Goal: Information Seeking & Learning: Learn about a topic

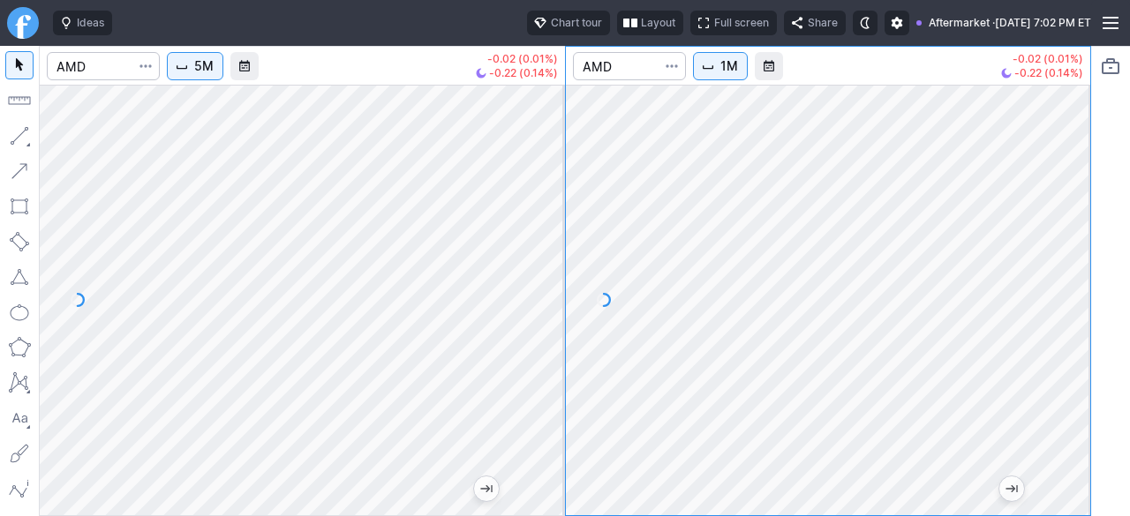
click at [201, 67] on span "5M" at bounding box center [203, 66] width 19 height 18
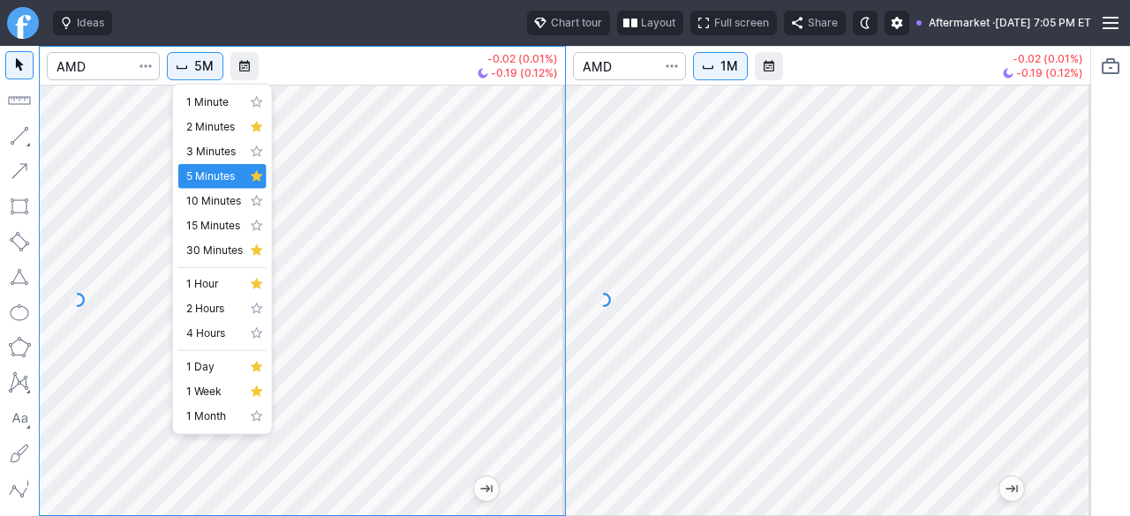
click at [631, 255] on div at bounding box center [565, 258] width 1130 height 516
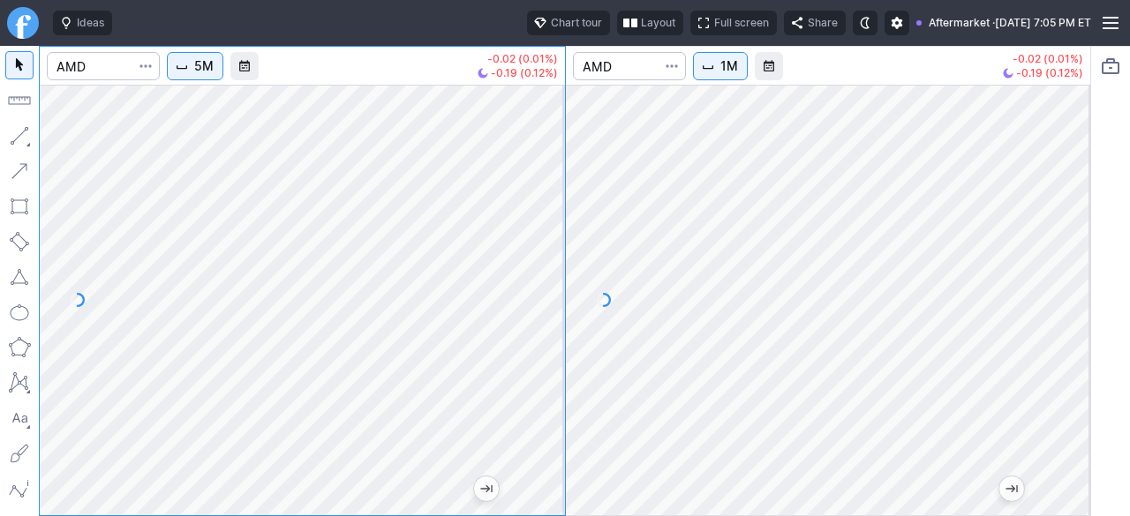
click at [491, 352] on div at bounding box center [302, 300] width 525 height 431
drag, startPoint x: 556, startPoint y: 377, endPoint x: 562, endPoint y: 275, distance: 101.7
click at [562, 275] on div at bounding box center [546, 295] width 37 height 387
drag, startPoint x: 1083, startPoint y: 320, endPoint x: 1058, endPoint y: 413, distance: 95.9
click at [1075, 406] on div at bounding box center [1071, 295] width 37 height 387
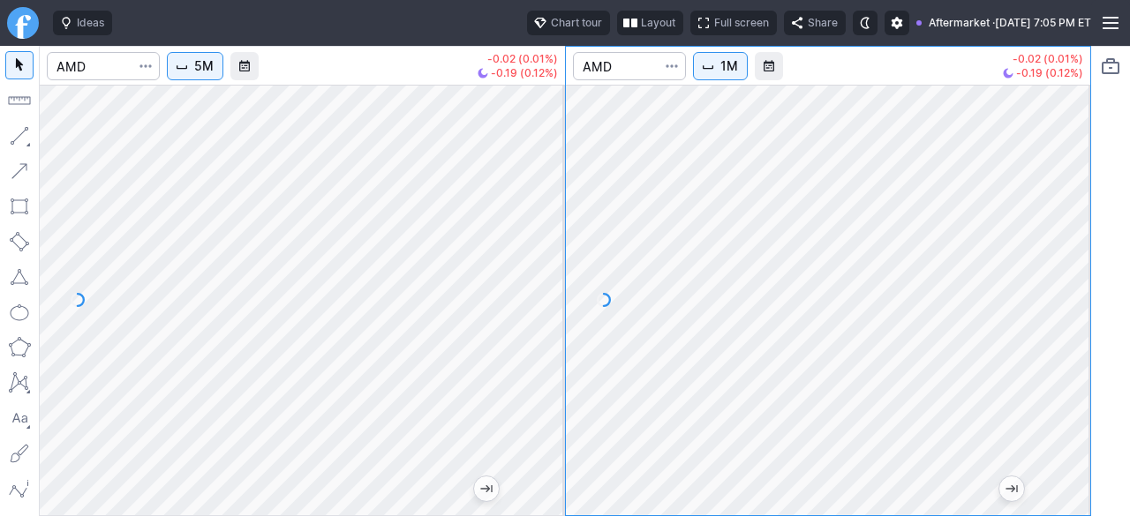
click at [1102, 288] on div "5M -0.02 (0.01%) -0.19 (0.12%) 1M -0.02 (0.01%) -0.19 (0.12%)" at bounding box center [565, 281] width 1130 height 470
drag, startPoint x: 1071, startPoint y: 267, endPoint x: 1056, endPoint y: 368, distance: 102.6
click at [1060, 367] on div at bounding box center [1071, 295] width 37 height 387
click at [1053, 309] on div at bounding box center [828, 300] width 525 height 431
click at [561, 317] on div "5M -0.02 (0.01%) -0.19 (0.12%) 1M -0.02 (0.01%) -0.19 (0.12%)" at bounding box center [565, 281] width 1052 height 470
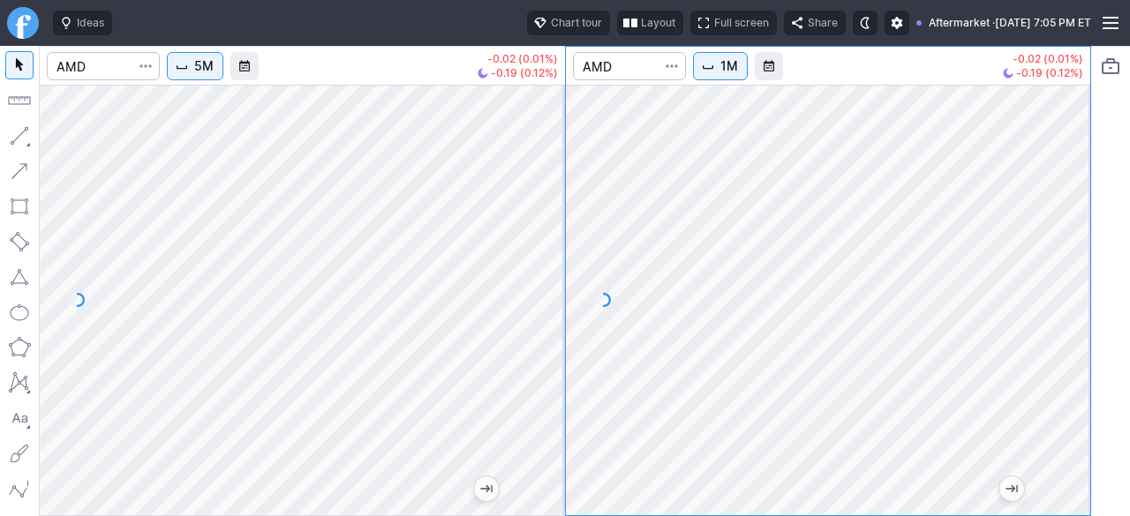
click at [506, 328] on div "5M -0.02 (0.01%) -0.19 (0.12%) 1M -0.02 (0.01%) -0.19 (0.12%)" at bounding box center [565, 281] width 1052 height 470
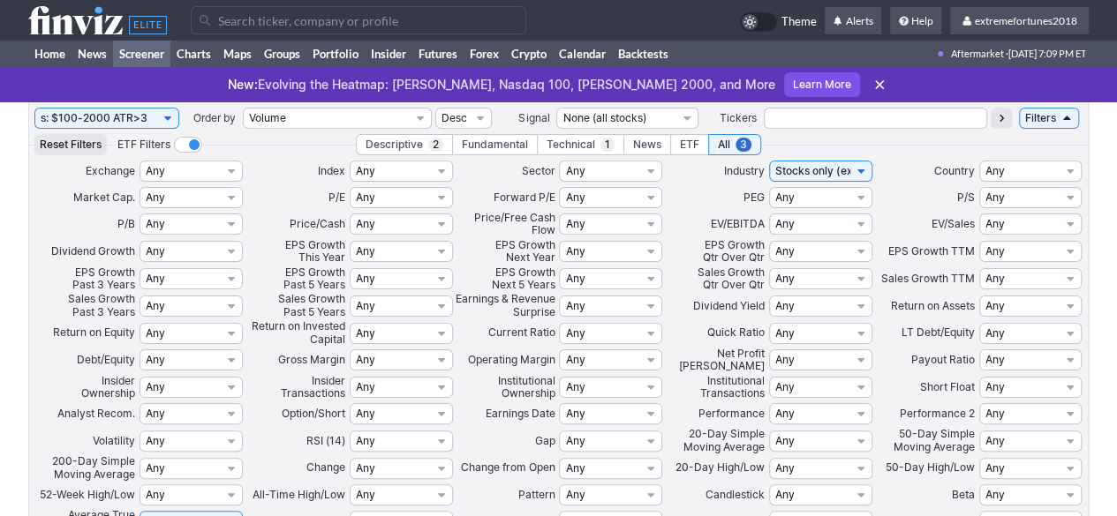
click at [243, 20] on input "Search" at bounding box center [358, 20] width 335 height 28
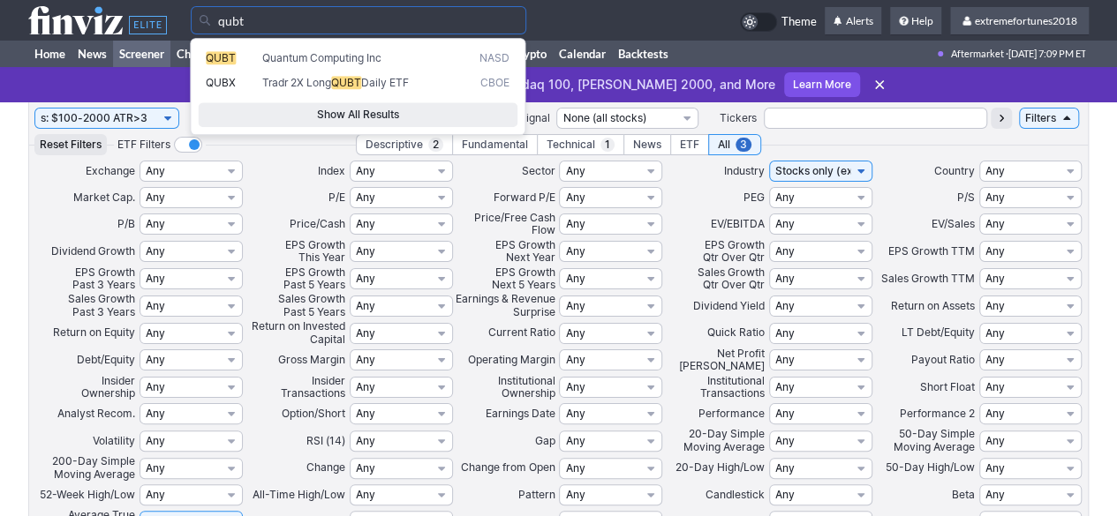
type input "qubt"
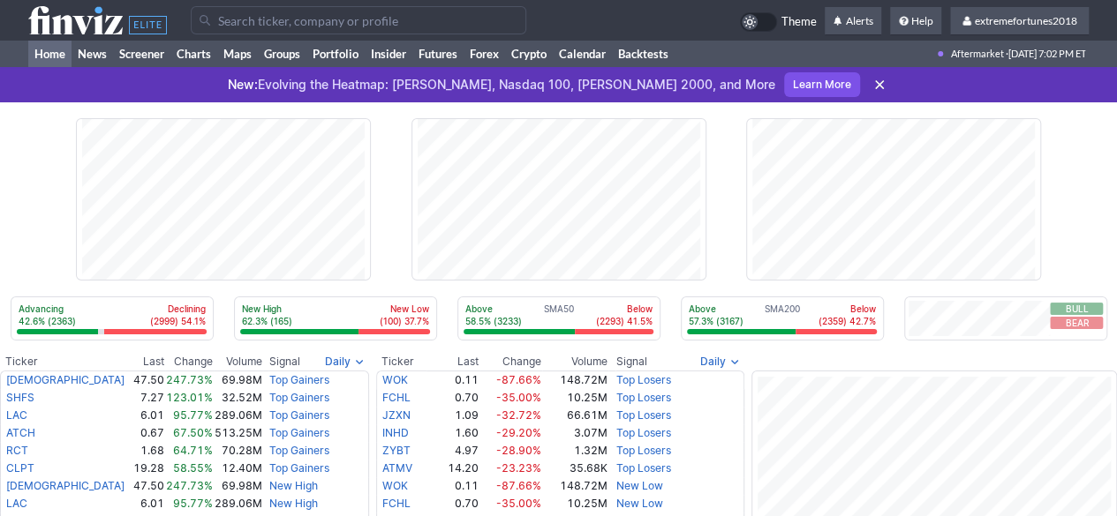
click at [281, 25] on input "Search" at bounding box center [358, 20] width 335 height 28
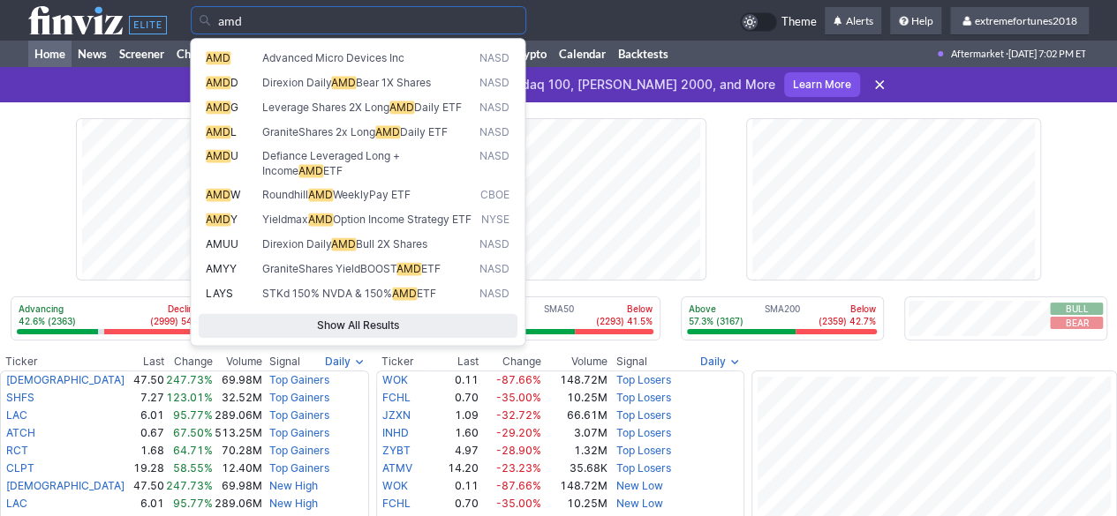
type input "amd"
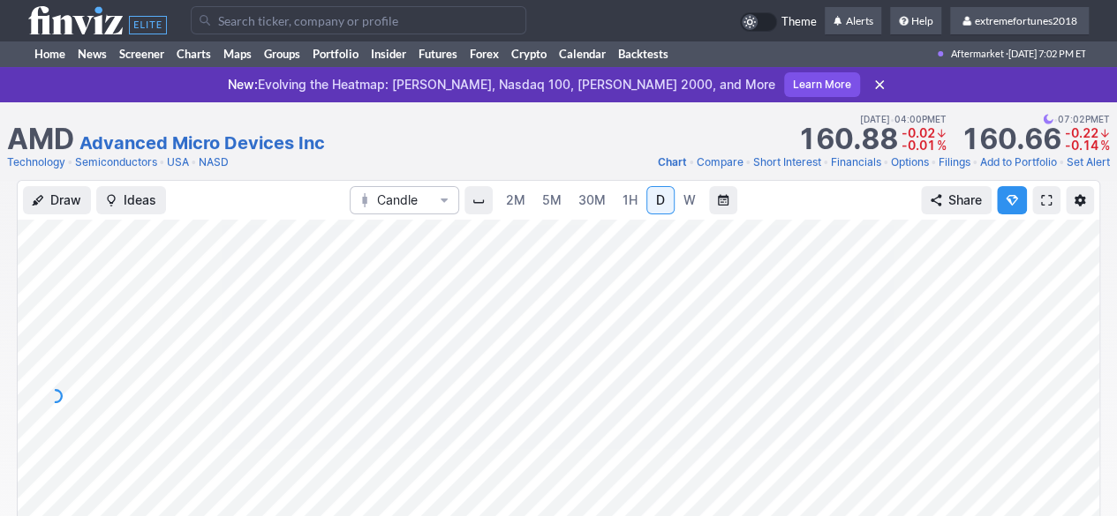
drag, startPoint x: 1090, startPoint y: 354, endPoint x: 1085, endPoint y: 396, distance: 42.7
click at [1090, 391] on div at bounding box center [1080, 391] width 37 height 309
drag, startPoint x: 1074, startPoint y: 452, endPoint x: 1061, endPoint y: 277, distance: 175.3
click at [1062, 277] on div at bounding box center [1080, 391] width 37 height 309
drag, startPoint x: 1082, startPoint y: 432, endPoint x: 1075, endPoint y: 439, distance: 10.0
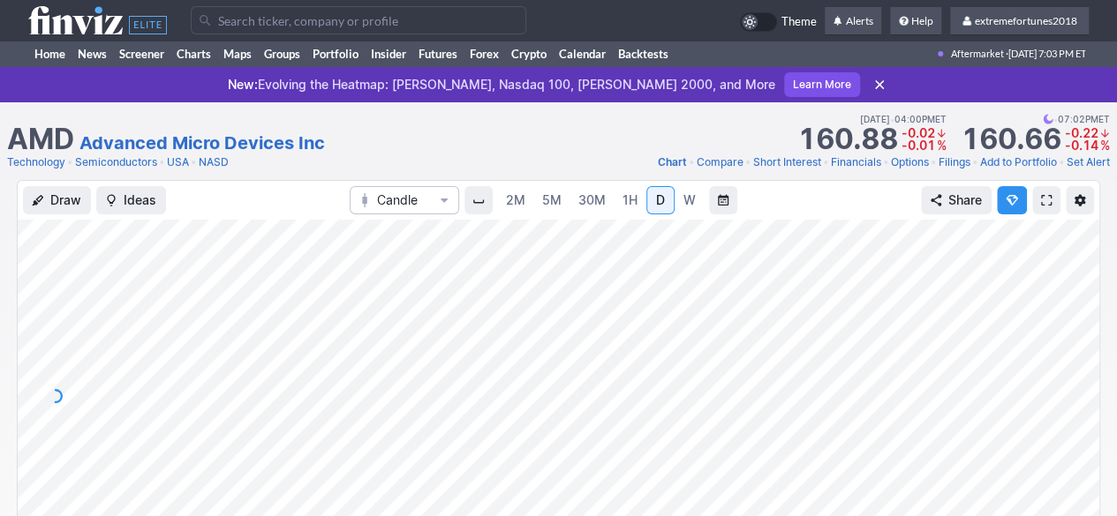
click at [1078, 437] on div at bounding box center [1080, 391] width 37 height 309
drag, startPoint x: 1095, startPoint y: 374, endPoint x: 1072, endPoint y: 447, distance: 77.0
click at [1076, 444] on div at bounding box center [1080, 391] width 37 height 309
drag, startPoint x: 1073, startPoint y: 400, endPoint x: 1077, endPoint y: 354, distance: 46.0
click at [1077, 354] on div at bounding box center [1080, 391] width 37 height 309
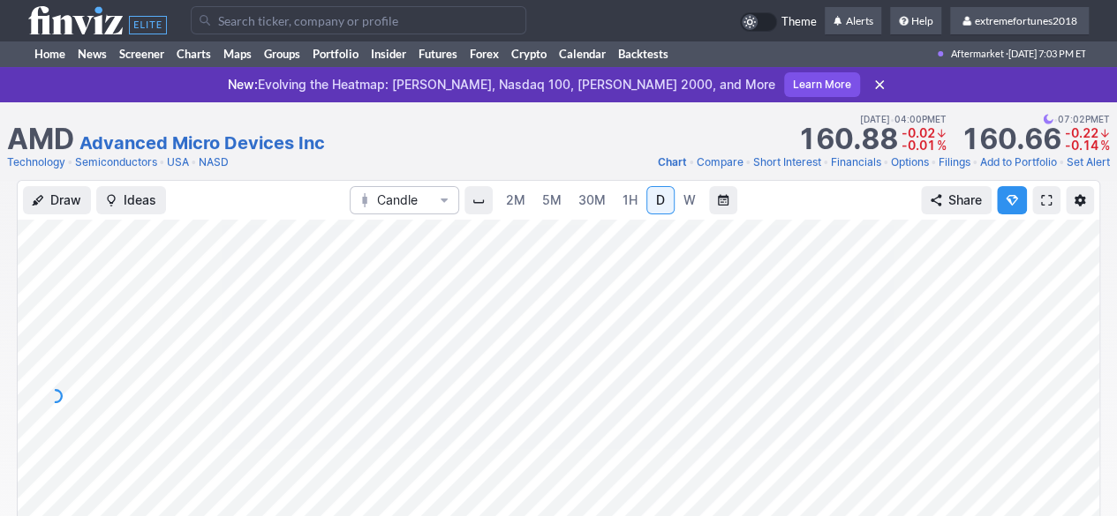
drag, startPoint x: 1090, startPoint y: 305, endPoint x: 1063, endPoint y: 397, distance: 96.6
click at [1063, 397] on div at bounding box center [1080, 391] width 37 height 309
click at [310, 23] on input "Search" at bounding box center [358, 20] width 335 height 28
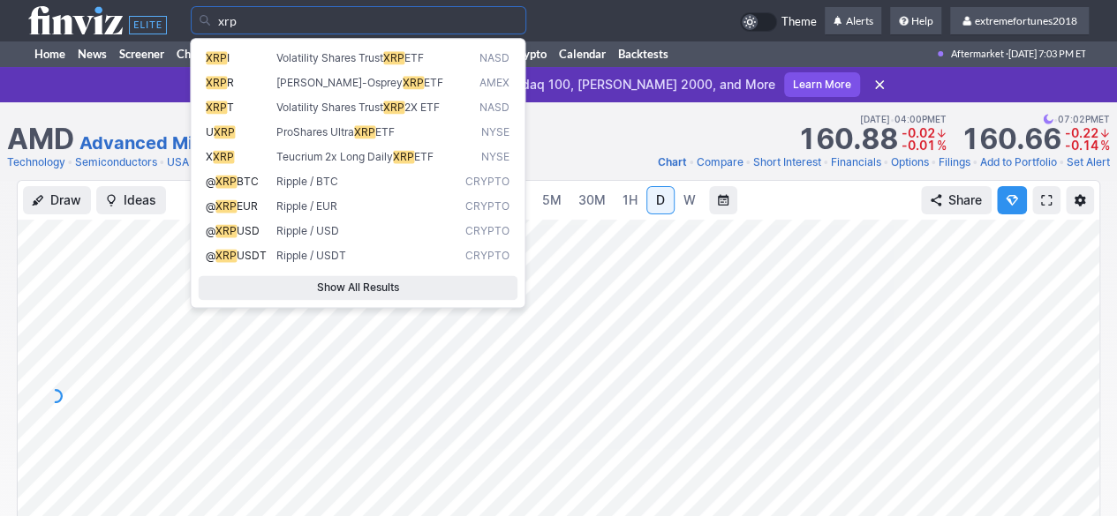
type input "xrp"
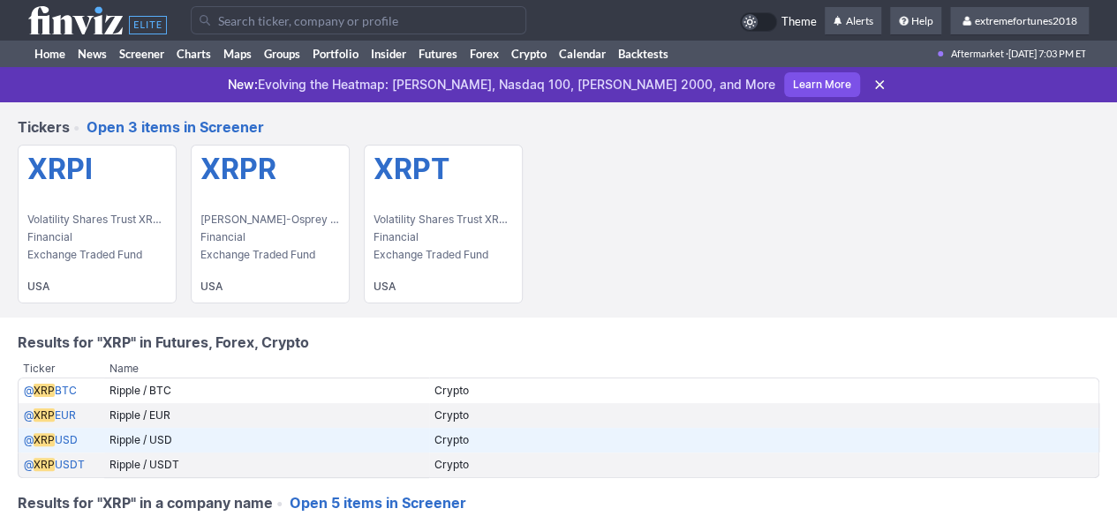
click at [56, 442] on link "@ XRP USD" at bounding box center [51, 439] width 54 height 13
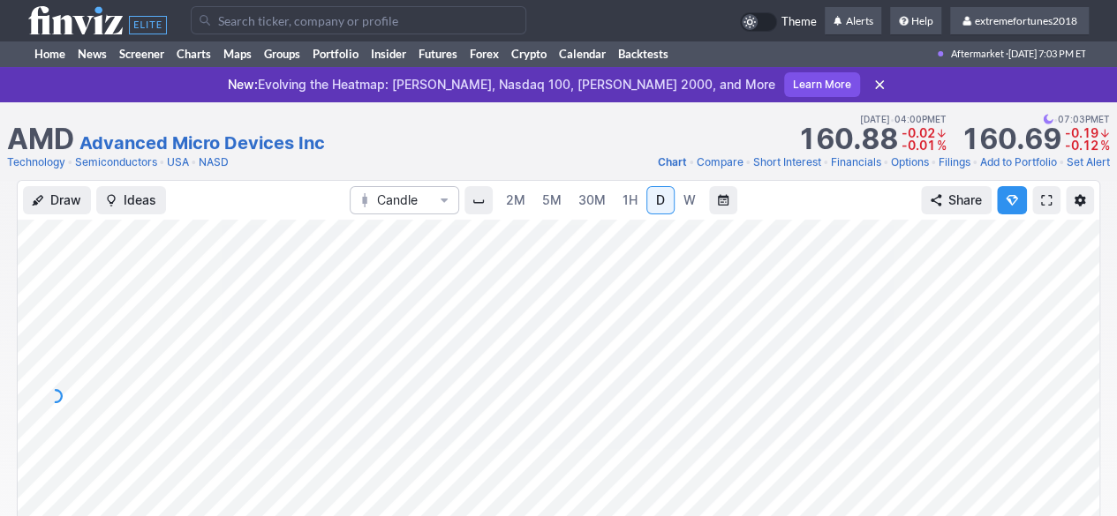
drag, startPoint x: 1068, startPoint y: 338, endPoint x: 1066, endPoint y: 393, distance: 54.8
click at [1072, 384] on div at bounding box center [1080, 391] width 37 height 309
drag, startPoint x: 1076, startPoint y: 468, endPoint x: 1089, endPoint y: 326, distance: 142.7
click at [1089, 326] on div at bounding box center [1080, 391] width 37 height 309
drag, startPoint x: 1079, startPoint y: 338, endPoint x: 1063, endPoint y: 440, distance: 102.7
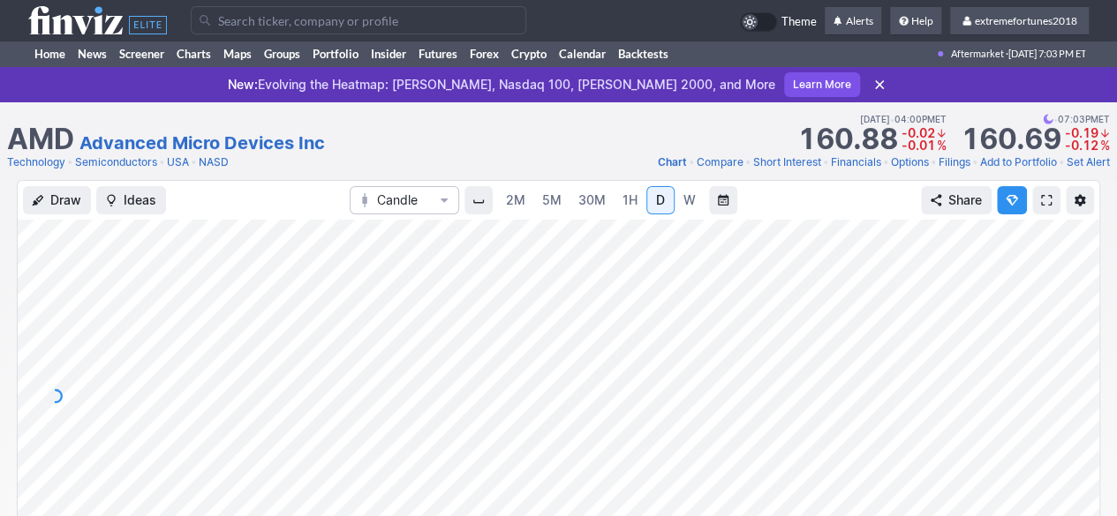
click at [1063, 440] on div at bounding box center [1080, 391] width 37 height 309
drag, startPoint x: 1080, startPoint y: 465, endPoint x: 1089, endPoint y: 335, distance: 130.9
click at [1089, 335] on div at bounding box center [1080, 391] width 37 height 309
drag, startPoint x: 1074, startPoint y: 332, endPoint x: 1065, endPoint y: 370, distance: 39.0
click at [1065, 370] on div at bounding box center [1080, 391] width 37 height 309
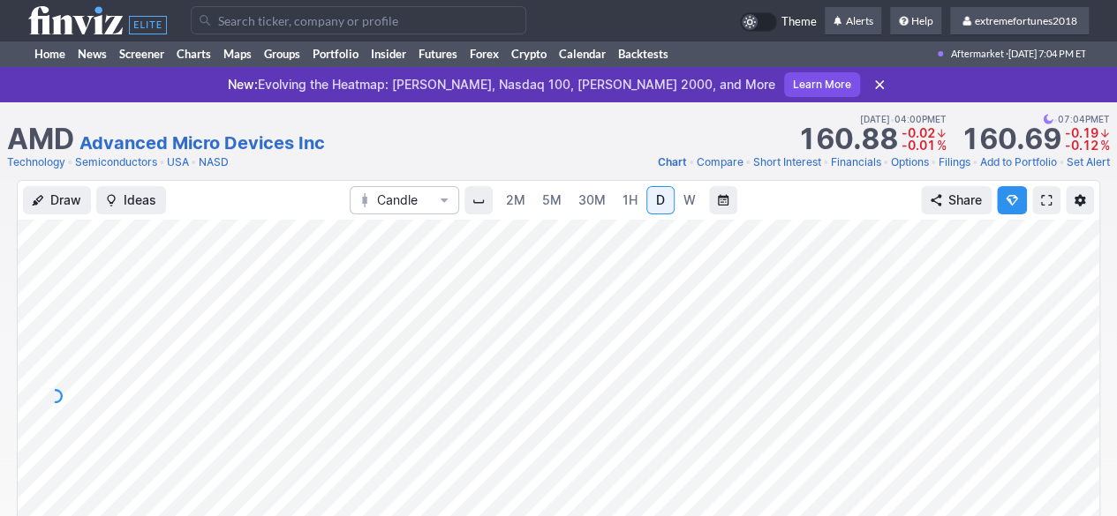
drag, startPoint x: 1093, startPoint y: 365, endPoint x: 1075, endPoint y: 425, distance: 63.4
click at [1086, 420] on div at bounding box center [1080, 391] width 37 height 309
drag, startPoint x: 1079, startPoint y: 378, endPoint x: 1062, endPoint y: 401, distance: 29.0
click at [1076, 391] on div at bounding box center [1080, 391] width 37 height 309
drag, startPoint x: 1075, startPoint y: 432, endPoint x: 1100, endPoint y: 284, distance: 149.5
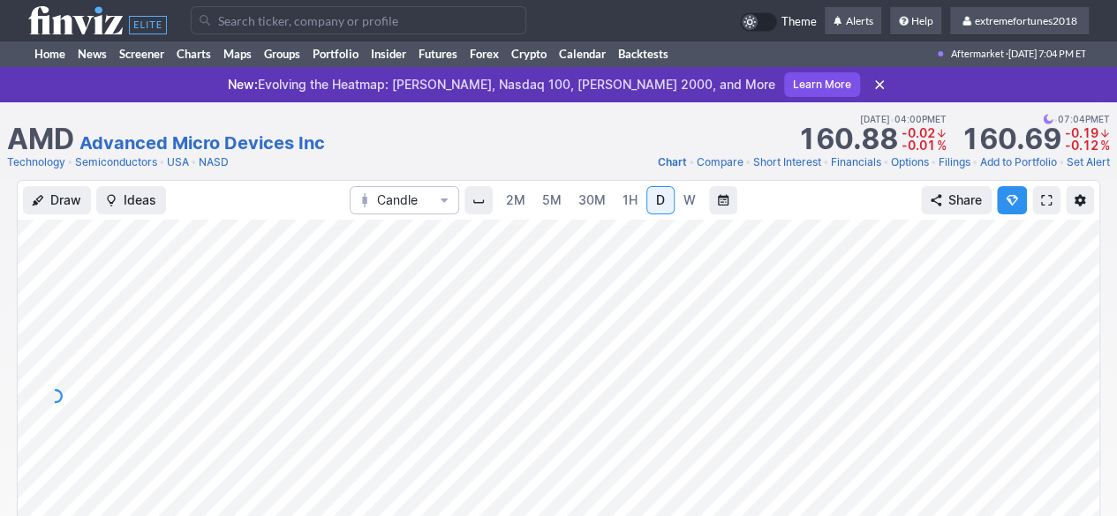
click at [1100, 301] on div "Draw Ideas Candle 2M 5M 30M 1H D W Share" at bounding box center [558, 384] width 1117 height 408
drag, startPoint x: 1076, startPoint y: 352, endPoint x: 1063, endPoint y: 425, distance: 73.6
click at [1063, 425] on div at bounding box center [1080, 391] width 37 height 309
drag, startPoint x: 1070, startPoint y: 410, endPoint x: 1076, endPoint y: 372, distance: 38.5
click at [1076, 372] on div at bounding box center [1080, 391] width 37 height 309
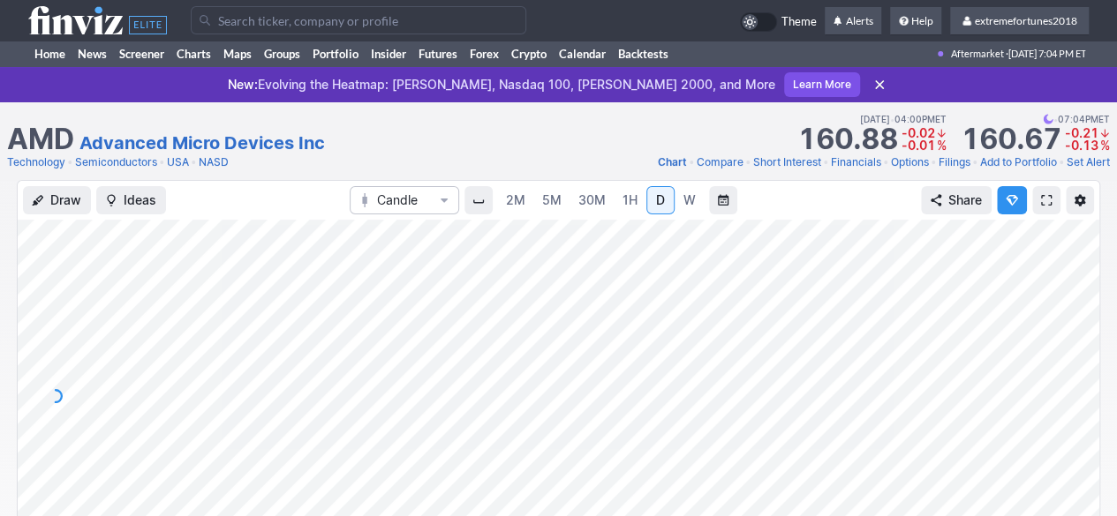
drag, startPoint x: 1077, startPoint y: 348, endPoint x: 1079, endPoint y: 375, distance: 27.4
click at [1079, 375] on div at bounding box center [1080, 391] width 37 height 309
click at [683, 199] on span "W" at bounding box center [689, 201] width 12 height 18
drag, startPoint x: 1080, startPoint y: 426, endPoint x: 1092, endPoint y: 361, distance: 66.3
click at [1092, 361] on div at bounding box center [1080, 391] width 37 height 309
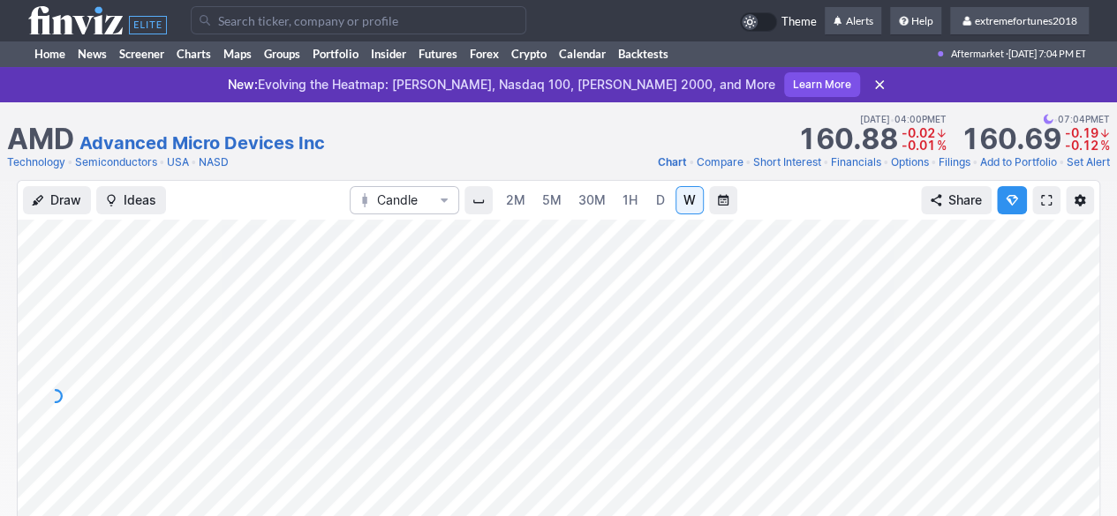
click at [656, 202] on span "D" at bounding box center [660, 199] width 9 height 15
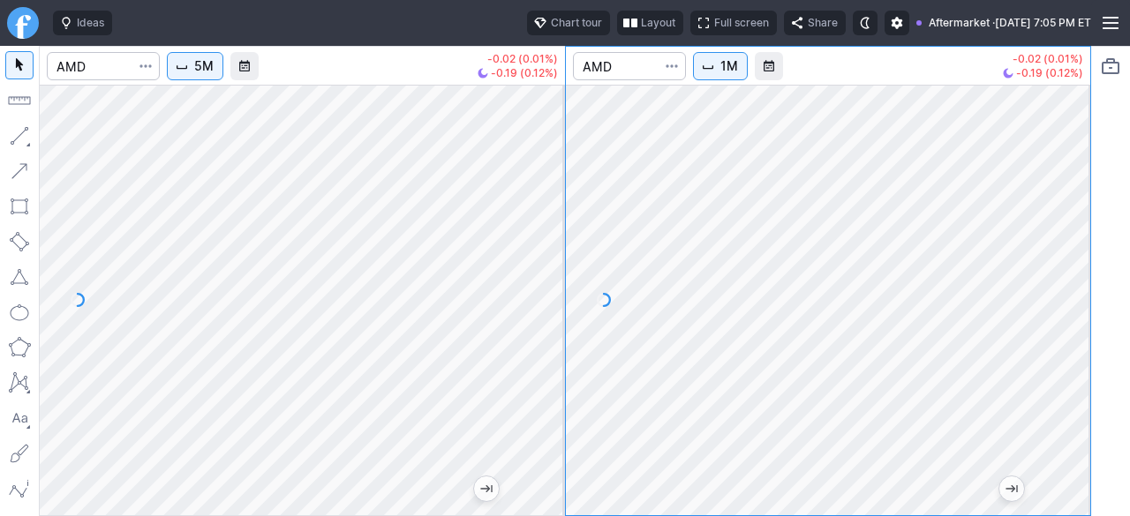
drag, startPoint x: 1070, startPoint y: 380, endPoint x: 1087, endPoint y: 287, distance: 95.2
click at [1090, 292] on div "5M -0.02 (0.01%) -0.19 (0.12%) 1M -0.02 (0.01%) -0.19 (0.12%)" at bounding box center [565, 281] width 1052 height 470
drag, startPoint x: 1067, startPoint y: 310, endPoint x: 1077, endPoint y: 334, distance: 25.7
click at [1077, 333] on div at bounding box center [1071, 295] width 37 height 387
drag, startPoint x: 542, startPoint y: 368, endPoint x: 553, endPoint y: 289, distance: 80.1
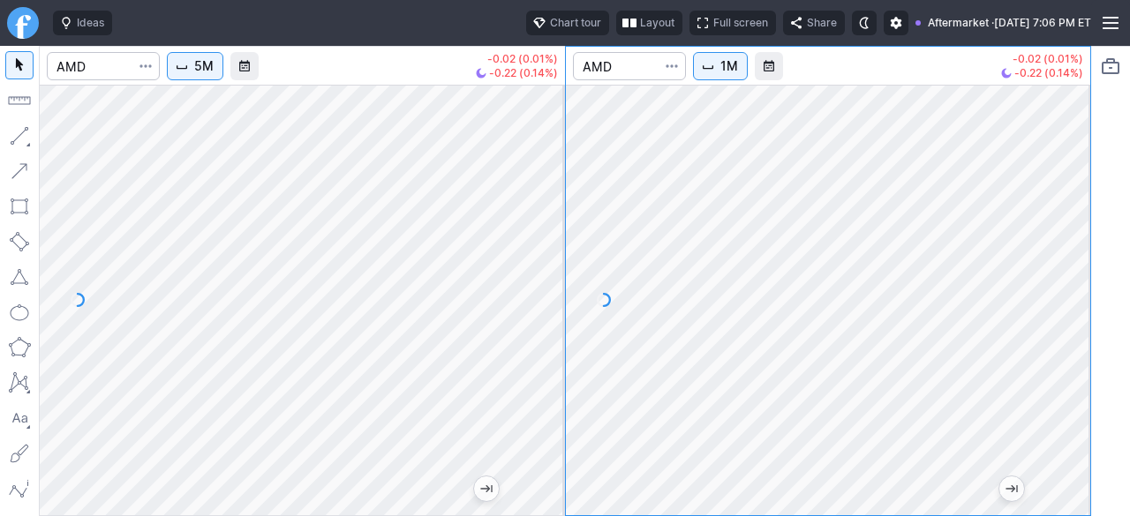
click at [553, 289] on div at bounding box center [546, 295] width 37 height 387
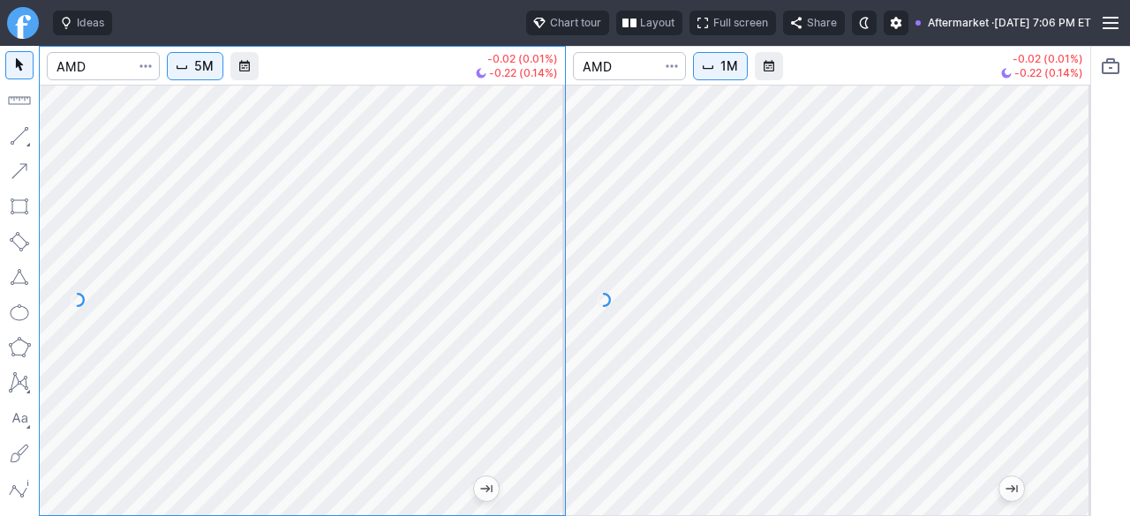
drag, startPoint x: 556, startPoint y: 350, endPoint x: 553, endPoint y: 375, distance: 24.9
click at [554, 372] on div at bounding box center [546, 295] width 37 height 387
drag, startPoint x: 563, startPoint y: 214, endPoint x: 544, endPoint y: 270, distance: 59.7
click at [554, 266] on div at bounding box center [546, 295] width 37 height 387
drag, startPoint x: 540, startPoint y: 366, endPoint x: 531, endPoint y: 368, distance: 9.0
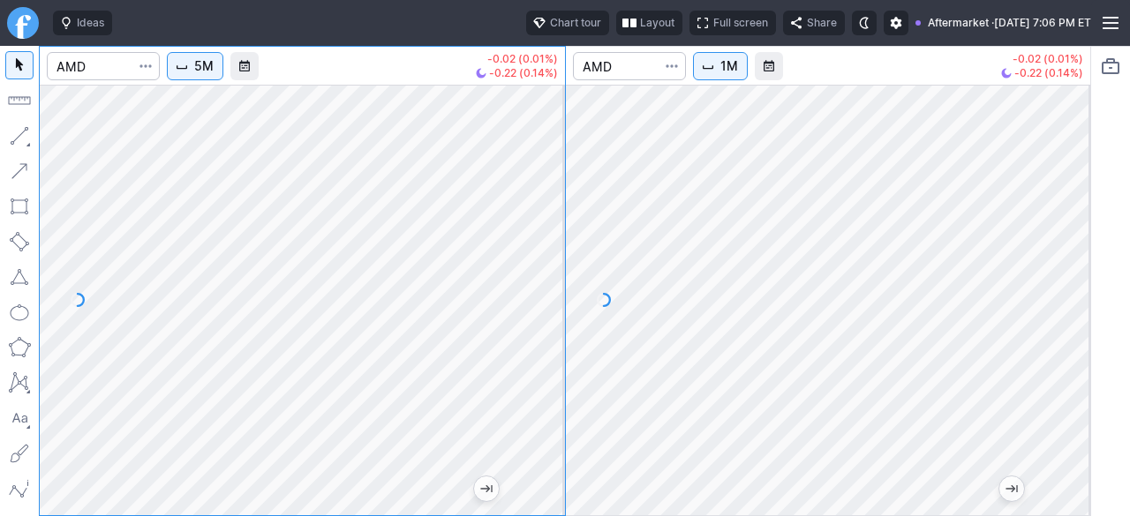
click at [531, 368] on div at bounding box center [546, 295] width 37 height 387
drag, startPoint x: 545, startPoint y: 352, endPoint x: 544, endPoint y: 305, distance: 47.7
click at [544, 305] on div at bounding box center [546, 295] width 37 height 387
drag, startPoint x: 545, startPoint y: 296, endPoint x: 541, endPoint y: 312, distance: 16.3
click at [547, 307] on div at bounding box center [546, 295] width 37 height 387
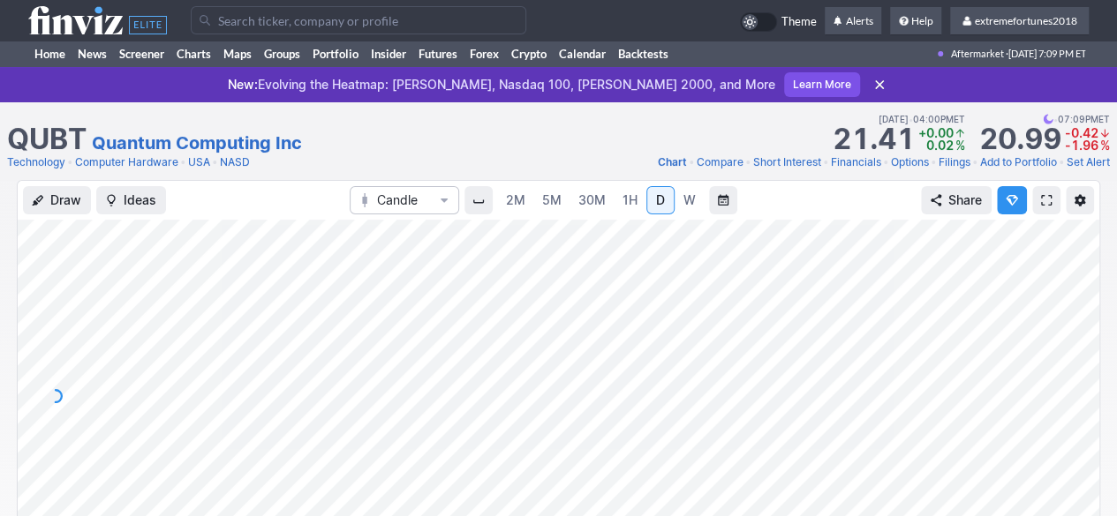
click at [137, 167] on link "Computer Hardware" at bounding box center [126, 163] width 103 height 18
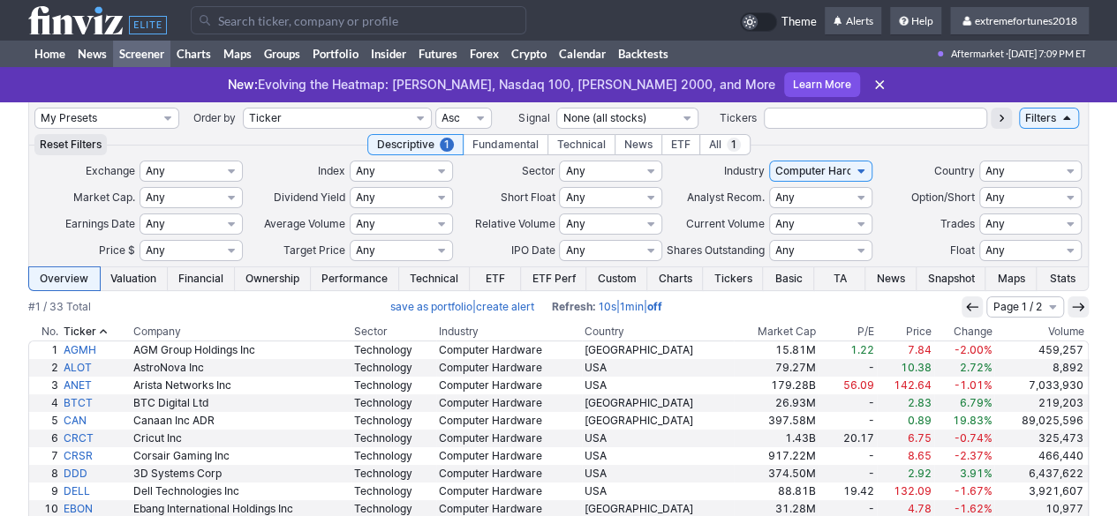
click at [1050, 332] on th "Volume" at bounding box center [1041, 332] width 94 height 18
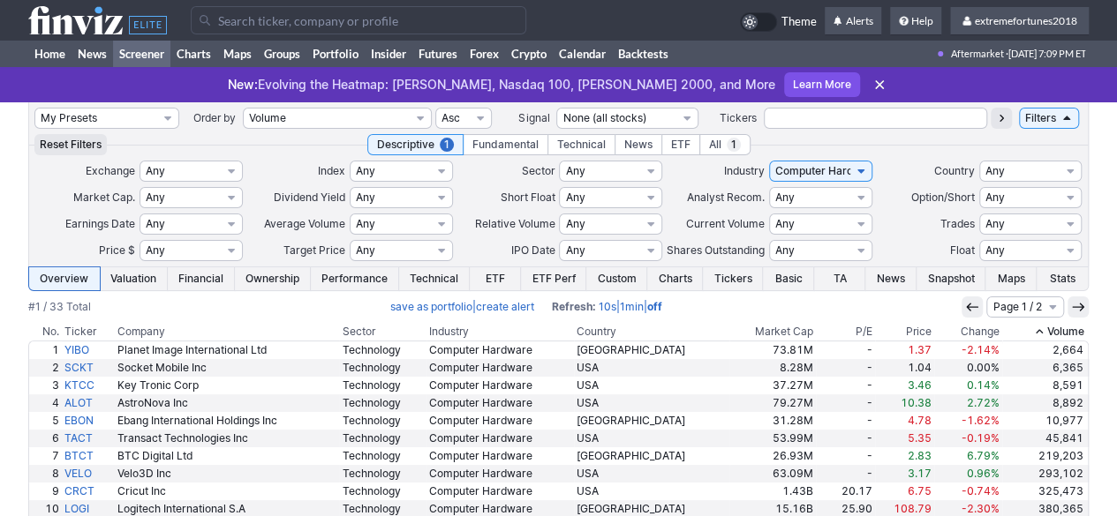
click at [1065, 335] on th "Volume" at bounding box center [1045, 332] width 86 height 18
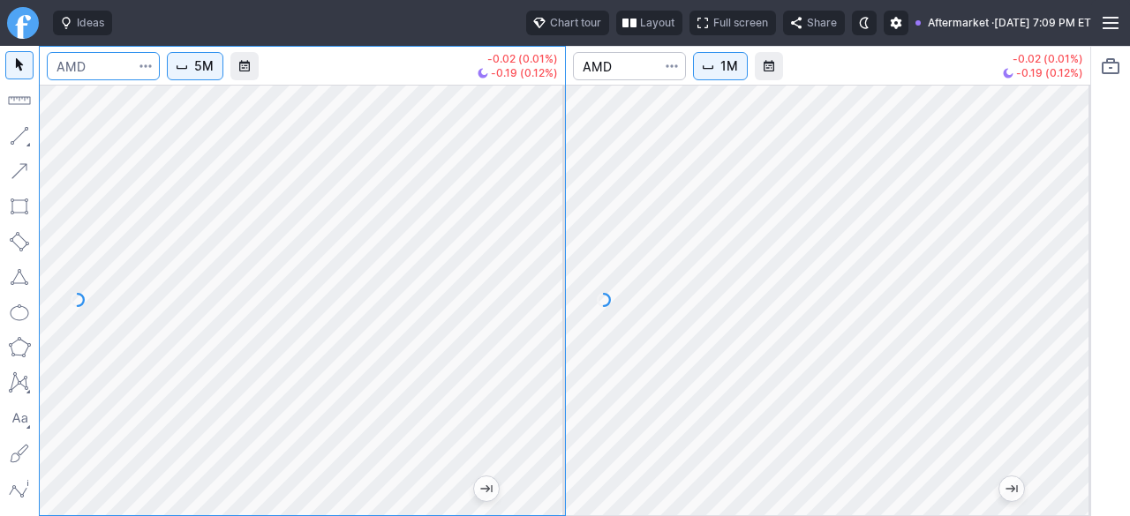
click at [107, 63] on input "Search" at bounding box center [103, 66] width 113 height 28
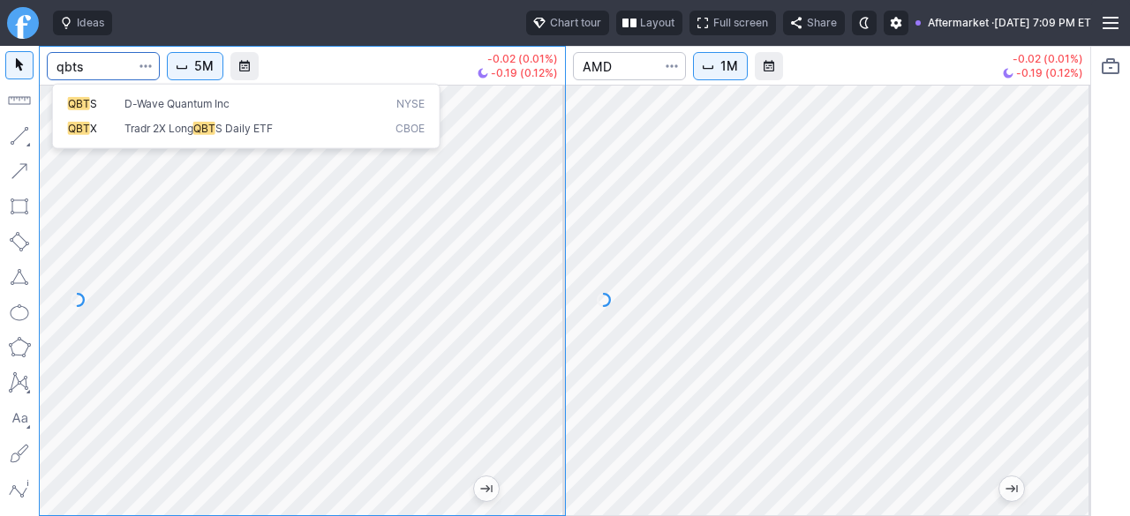
type input "qbts"
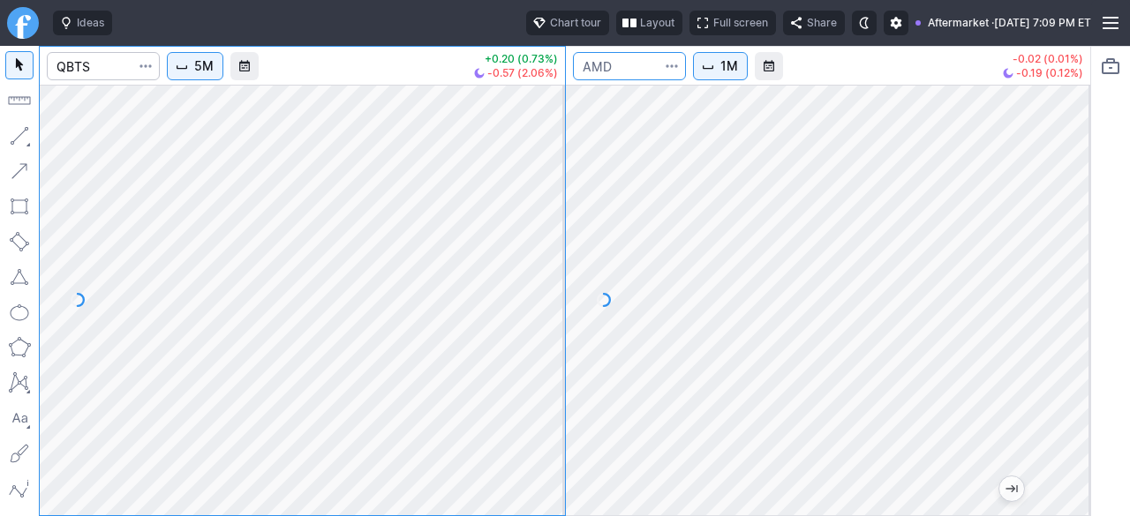
click at [633, 62] on input "Search" at bounding box center [629, 66] width 113 height 28
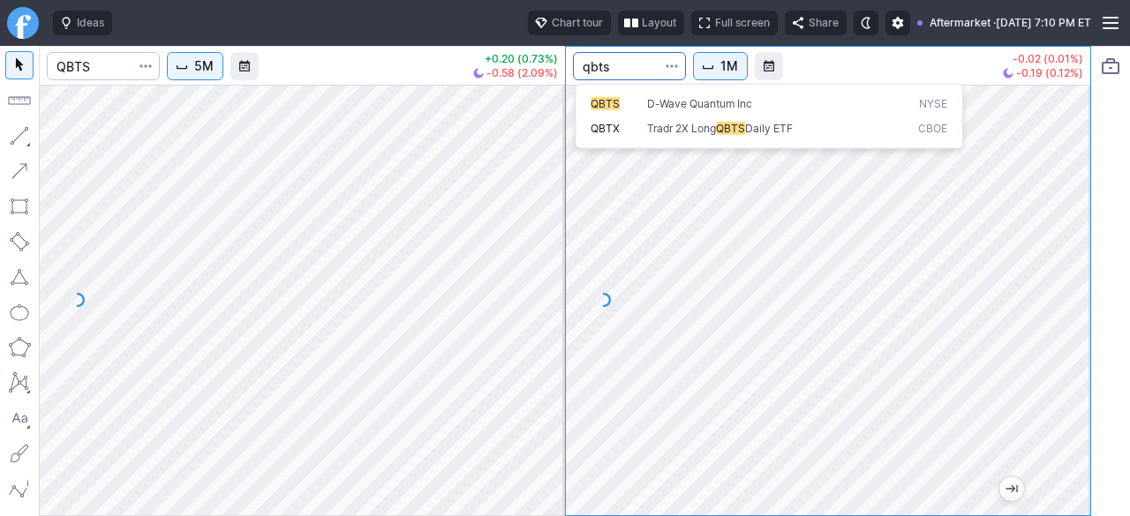
type input "qbts"
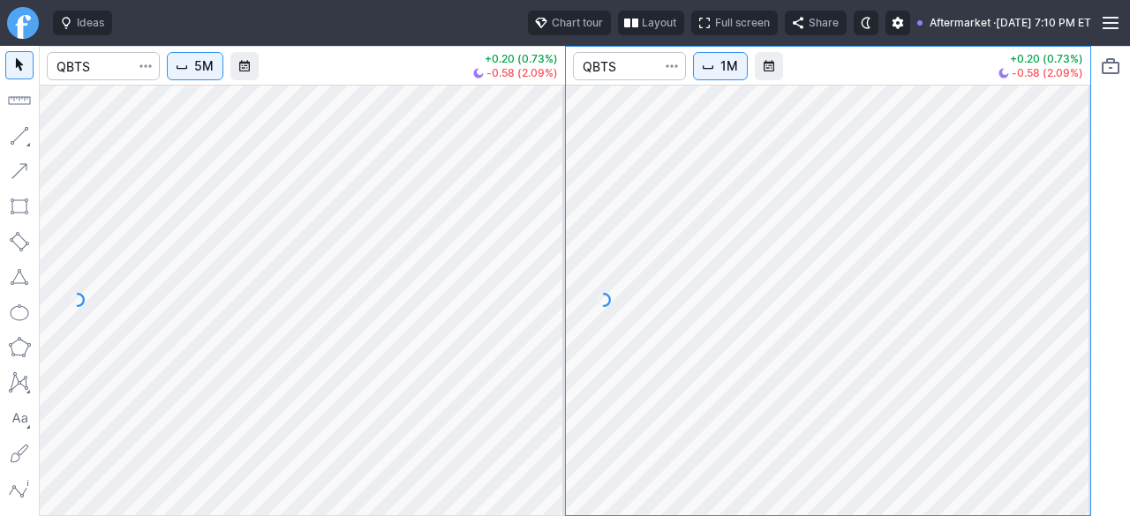
drag, startPoint x: 1071, startPoint y: 342, endPoint x: 1066, endPoint y: 365, distance: 23.4
click at [1066, 365] on div at bounding box center [1071, 295] width 37 height 387
click at [1079, 336] on div at bounding box center [828, 300] width 525 height 431
drag, startPoint x: 1068, startPoint y: 255, endPoint x: 1062, endPoint y: 351, distance: 96.4
click at [1068, 335] on div at bounding box center [1071, 295] width 37 height 387
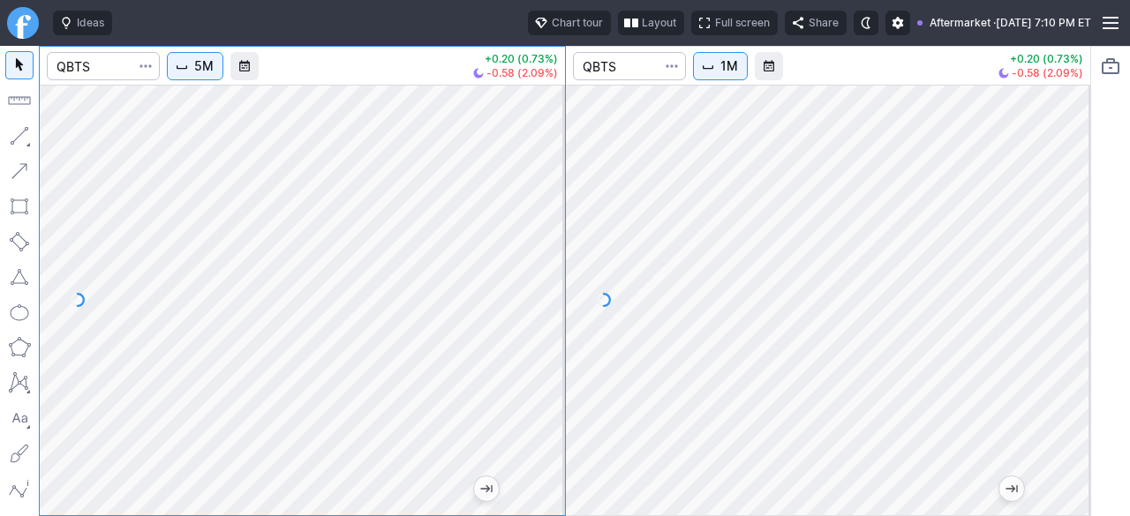
drag, startPoint x: 540, startPoint y: 331, endPoint x: 530, endPoint y: 340, distance: 13.8
click at [530, 340] on div at bounding box center [546, 295] width 37 height 387
drag, startPoint x: 560, startPoint y: 340, endPoint x: 558, endPoint y: 353, distance: 13.4
click at [563, 348] on div at bounding box center [546, 295] width 37 height 387
drag, startPoint x: 553, startPoint y: 349, endPoint x: 552, endPoint y: 357, distance: 8.9
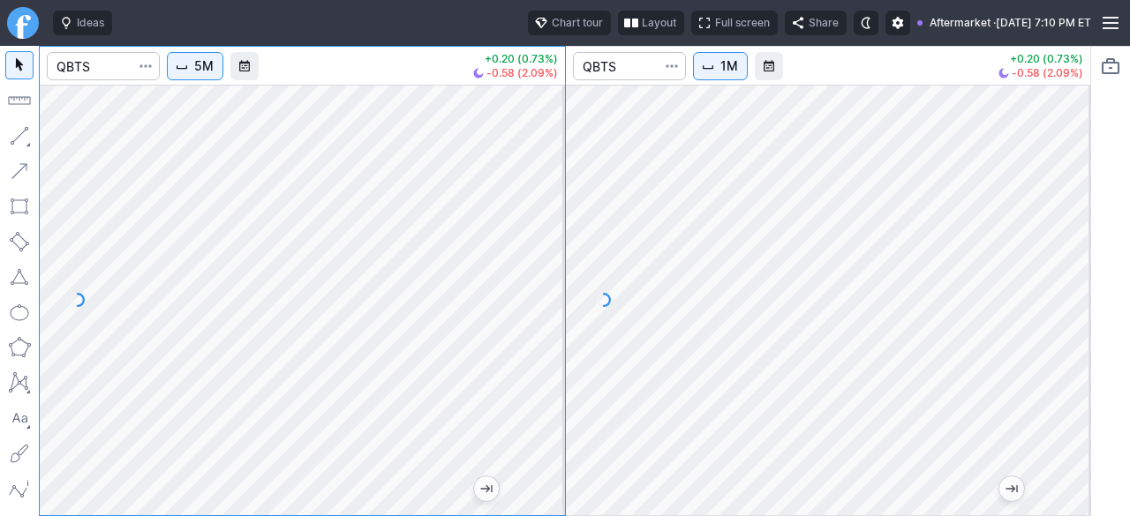
click at [553, 353] on div at bounding box center [546, 295] width 37 height 387
click at [526, 386] on div at bounding box center [302, 300] width 525 height 431
click at [524, 443] on div at bounding box center [302, 300] width 525 height 431
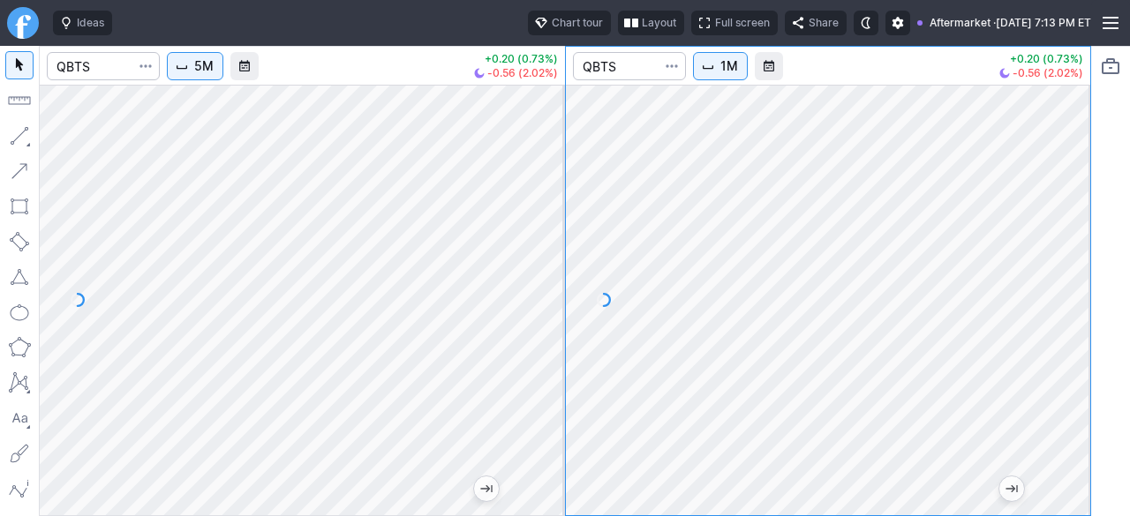
drag, startPoint x: 542, startPoint y: 399, endPoint x: 1070, endPoint y: 287, distance: 539.6
click at [1064, 287] on div at bounding box center [828, 300] width 525 height 431
click at [1102, 282] on div "5M +0.20 (0.73%) -0.57 (2.06%) 1M +0.20 (0.73%) -0.57 (2.06%)" at bounding box center [565, 281] width 1130 height 470
click at [1067, 265] on div at bounding box center [828, 300] width 525 height 431
drag, startPoint x: 1066, startPoint y: 365, endPoint x: 1058, endPoint y: 377, distance: 14.7
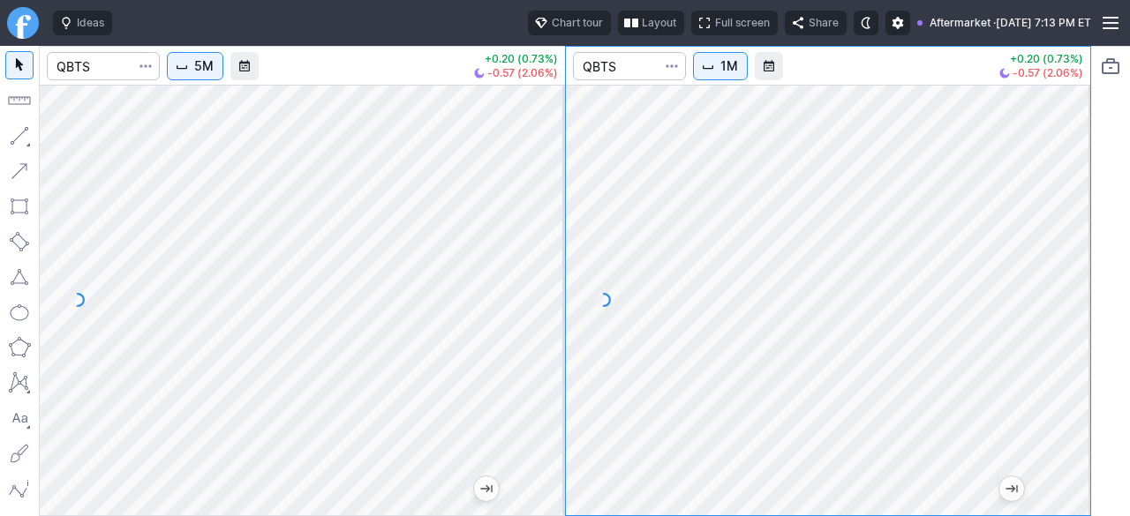
click at [1058, 377] on div at bounding box center [1071, 295] width 37 height 387
